Goal: Task Accomplishment & Management: Manage account settings

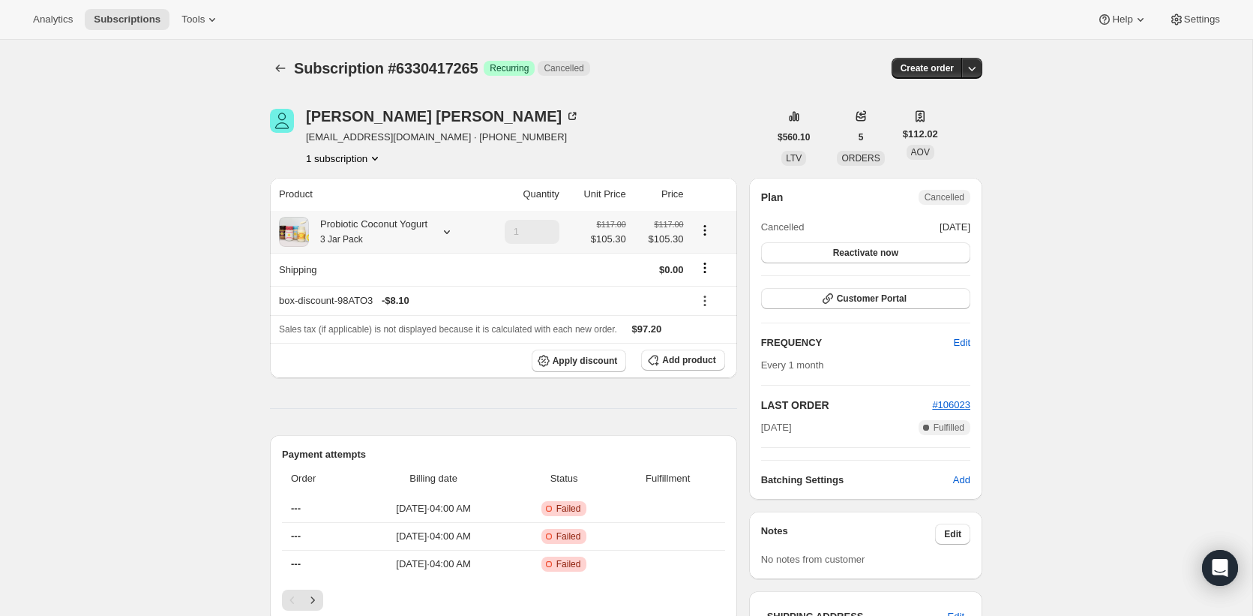
click at [376, 228] on div "Probiotic Coconut Yogurt 3 Jar Pack" at bounding box center [368, 232] width 118 height 30
click at [386, 217] on div "Probiotic Coconut Yogurt 3 Jar Pack" at bounding box center [368, 232] width 118 height 30
click at [361, 218] on div "Probiotic Coconut Yogurt 3 Jar Pack" at bounding box center [368, 232] width 118 height 30
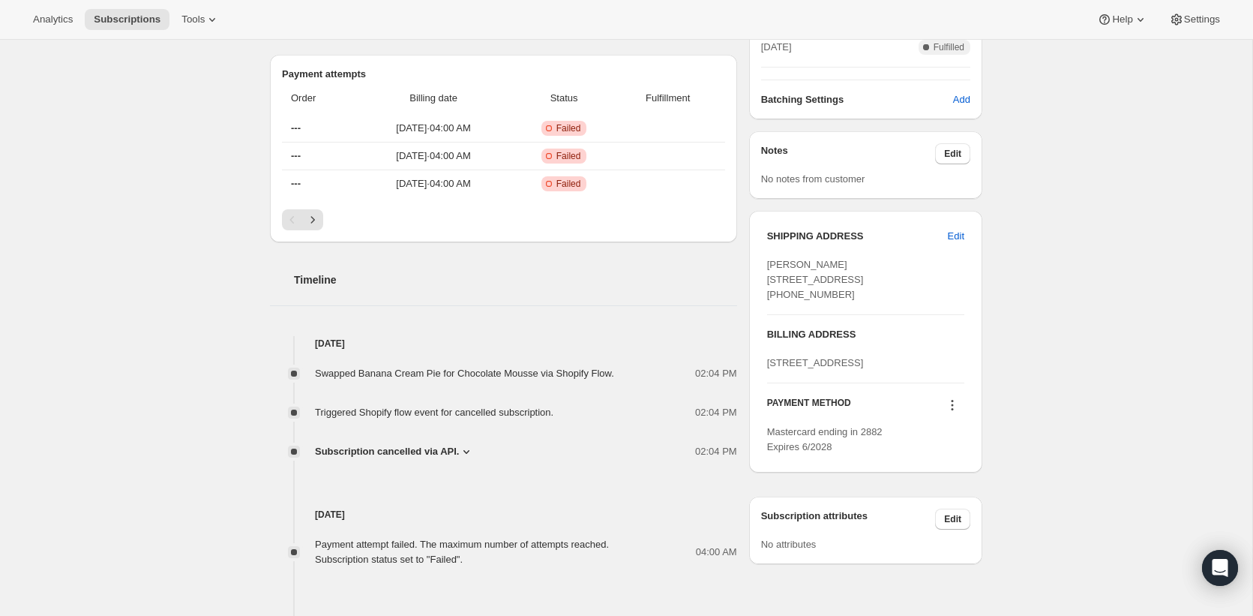
scroll to position [382, 0]
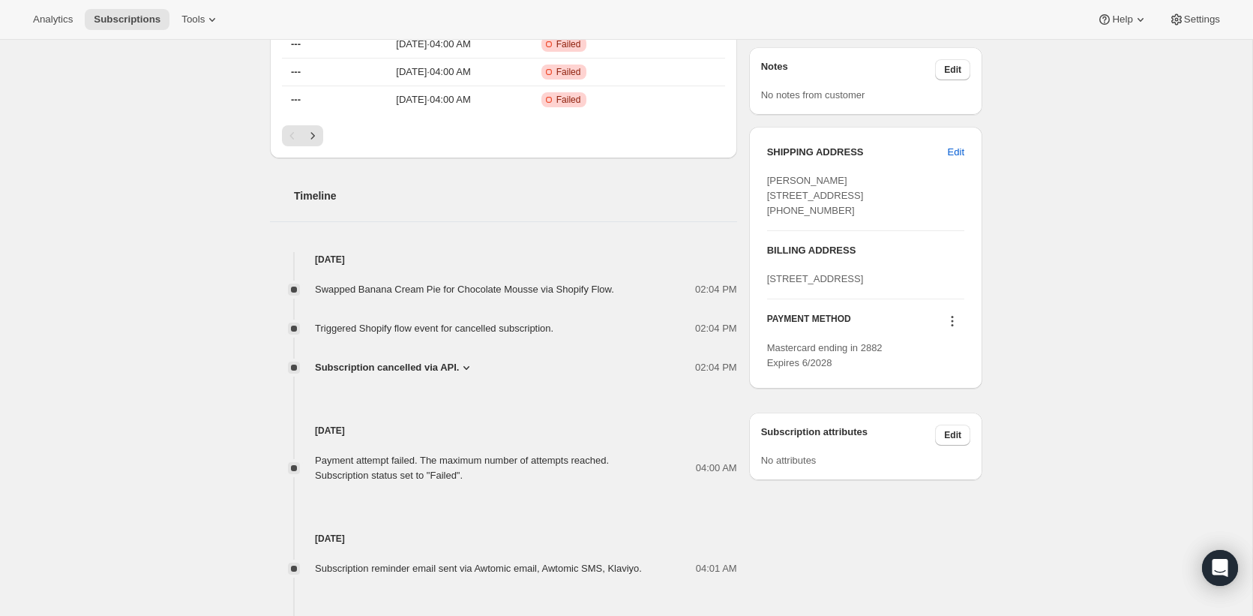
scroll to position [501, 0]
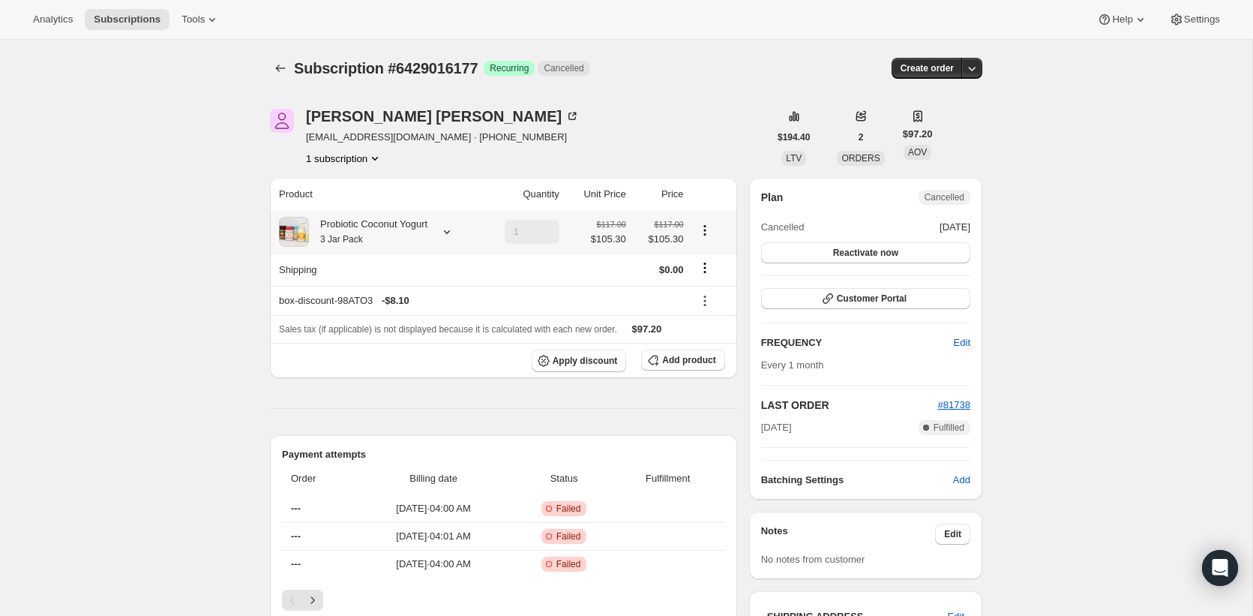
click at [340, 223] on div "Probiotic Coconut Yogurt 3 Jar Pack" at bounding box center [368, 232] width 118 height 30
click at [327, 236] on small "3 Jar Pack" at bounding box center [341, 239] width 43 height 10
click at [1200, 19] on span "Settings" at bounding box center [1202, 19] width 36 height 12
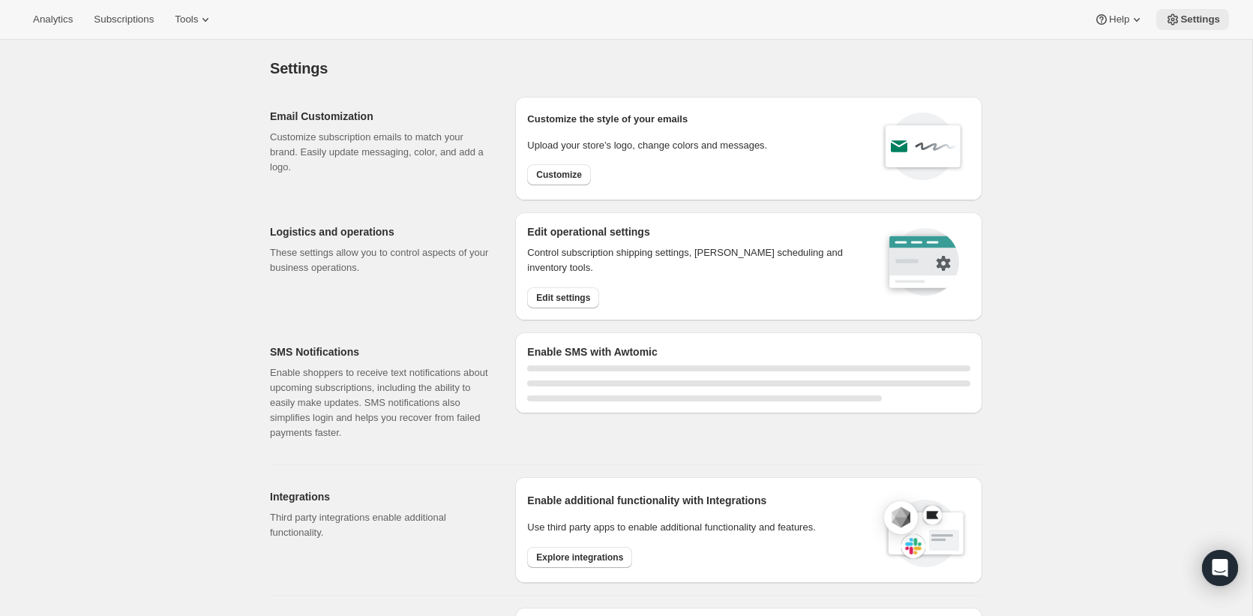
select select "22:00"
select select "09:00"
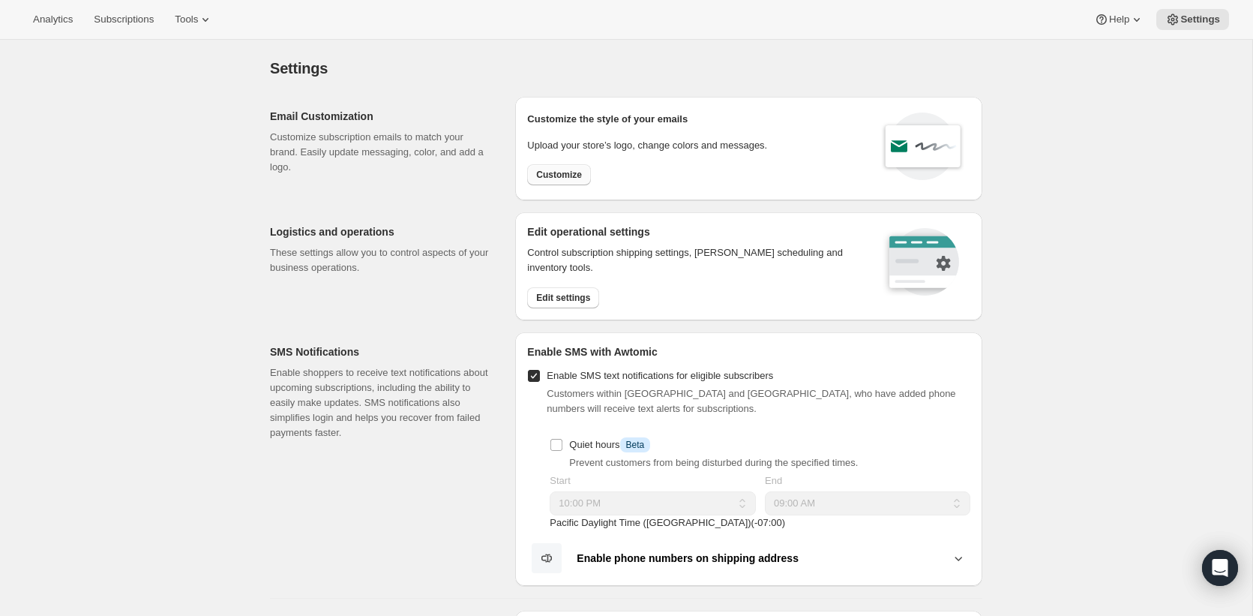
click at [571, 175] on span "Customize" at bounding box center [559, 175] width 46 height 12
select select "subscriptionMessage"
select select "5"
select select "15"
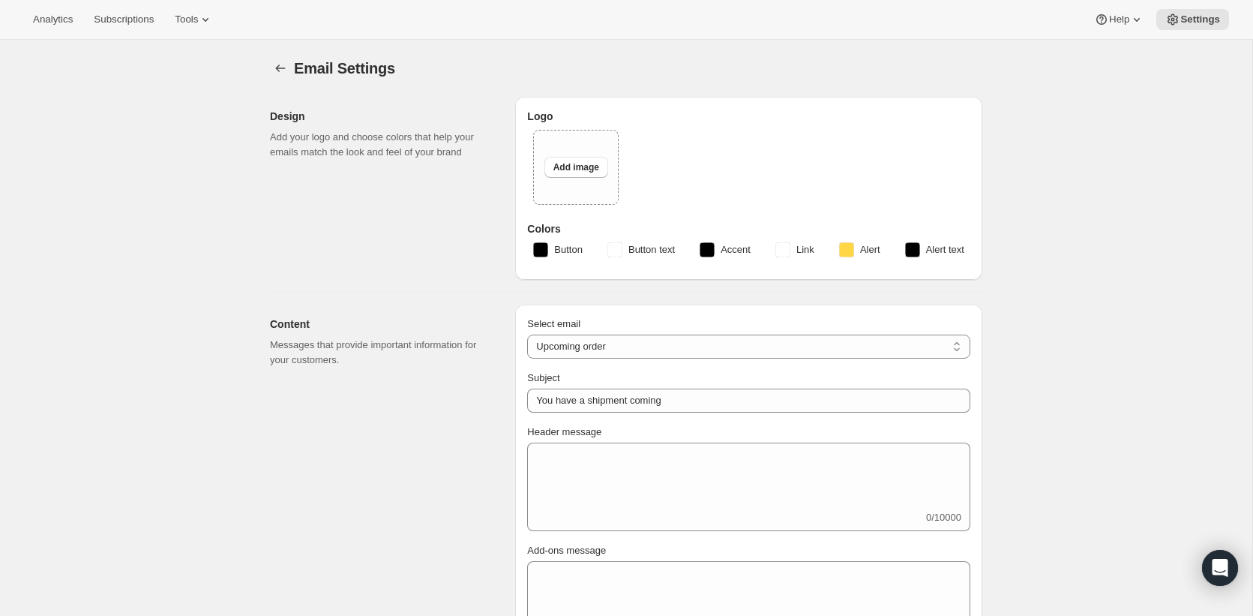
type input "You have an upcoming order // Make any changes now!"
type textarea "Hi there, If you'd like to make any changes to your next subscription order, no…"
select select "7"
type input "The Coconut Cult"
checkbox input "false"
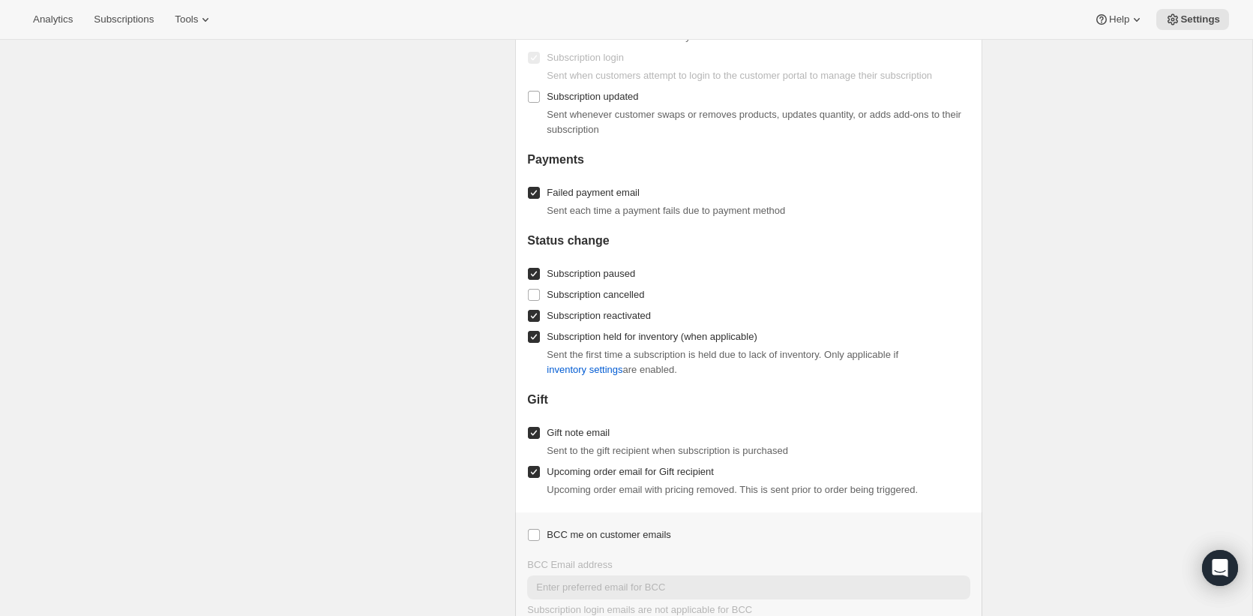
scroll to position [1972, 0]
click at [606, 292] on span "Subscription cancelled" at bounding box center [595, 291] width 97 height 11
click at [540, 292] on input "Subscription cancelled" at bounding box center [534, 292] width 12 height 12
checkbox input "true"
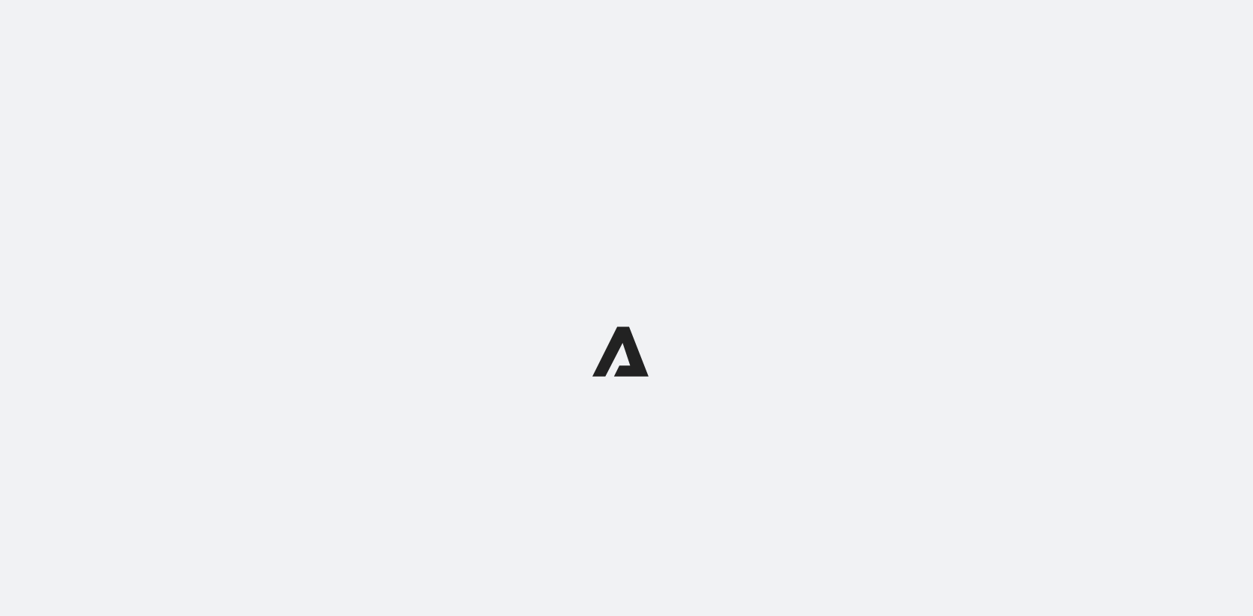
select select "subscriptionMessage"
select select "5"
select select "15"
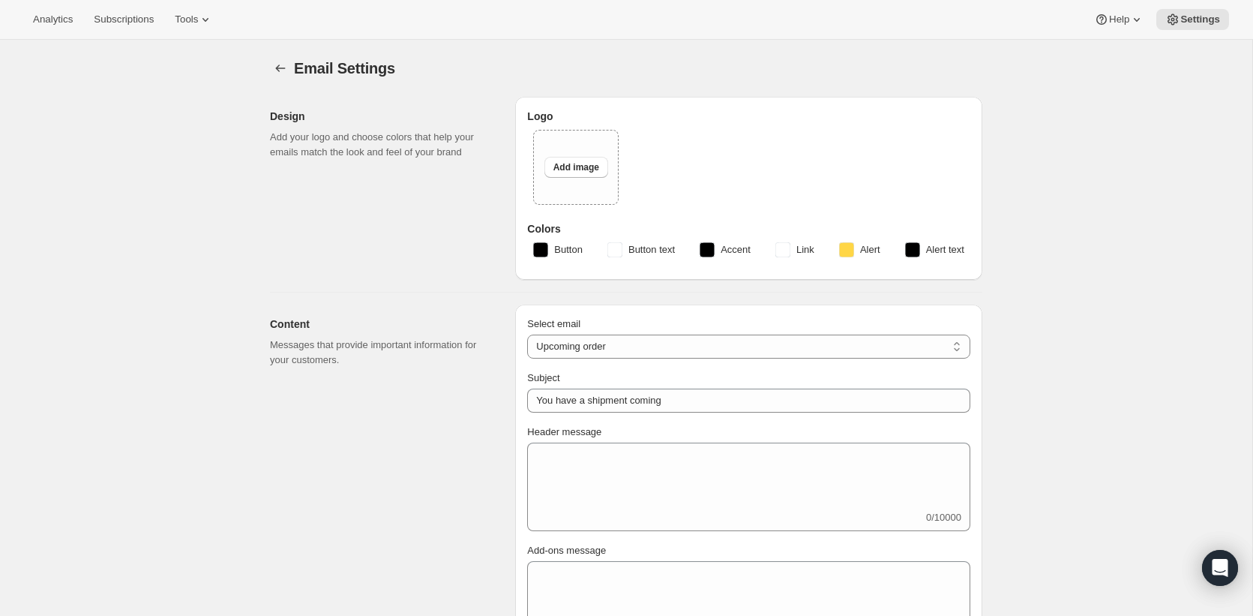
type input "You have an upcoming order // Make any changes now!"
type textarea "Hi there, If you'd like to make any changes to your next subscription order, no…"
select select "7"
type input "The Coconut Cult"
checkbox input "false"
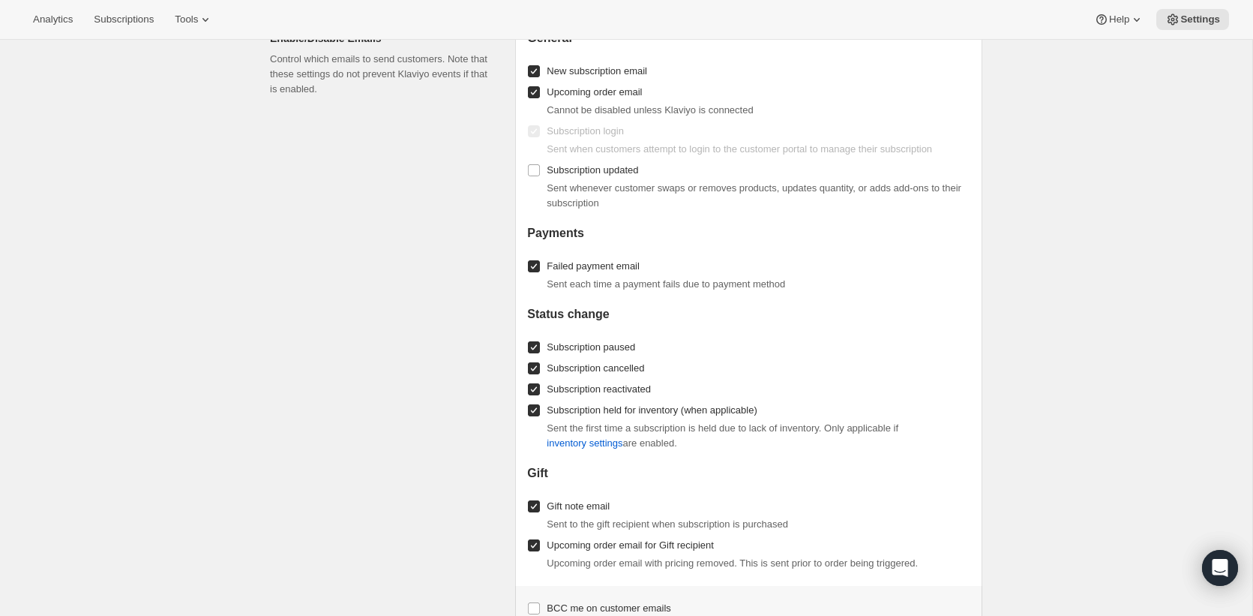
scroll to position [1899, 0]
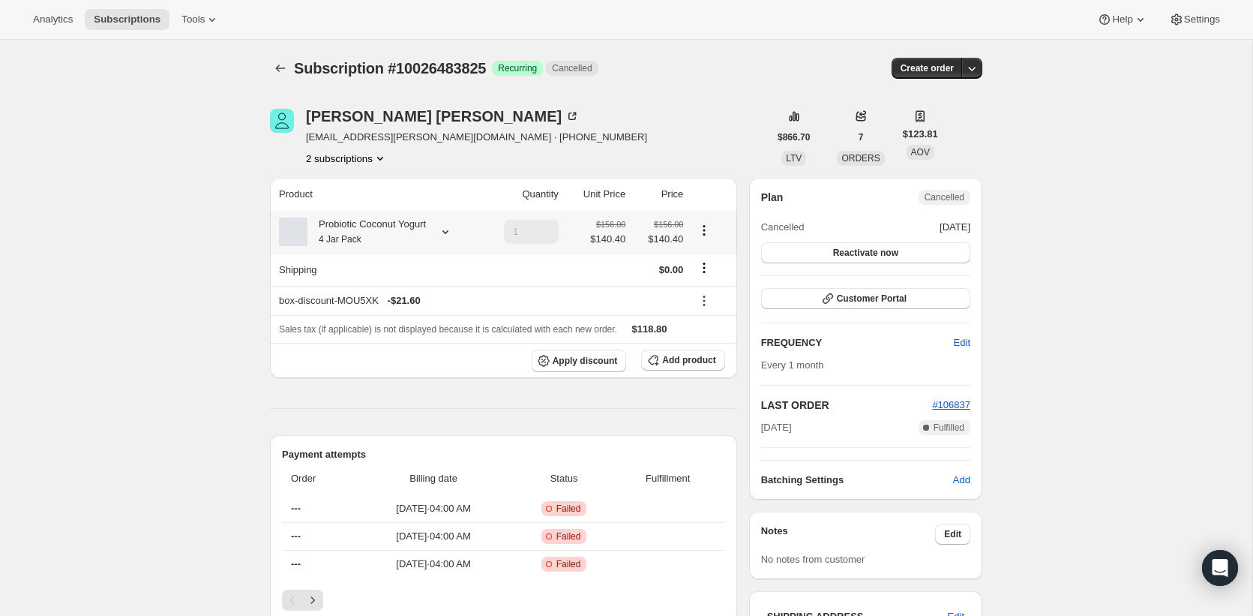
click at [388, 228] on div "Probiotic Coconut Yogurt 4 Jar Pack" at bounding box center [366, 232] width 118 height 30
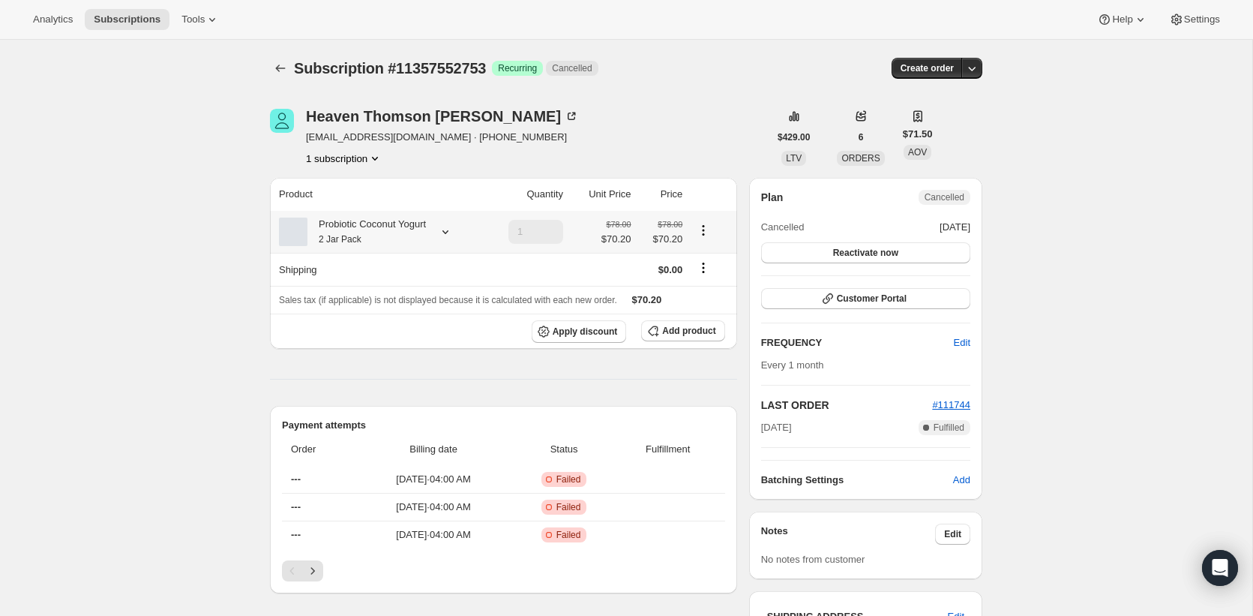
click at [388, 217] on div "Probiotic Coconut Yogurt 2 Jar Pack" at bounding box center [366, 232] width 118 height 30
